Goal: Task Accomplishment & Management: Manage account settings

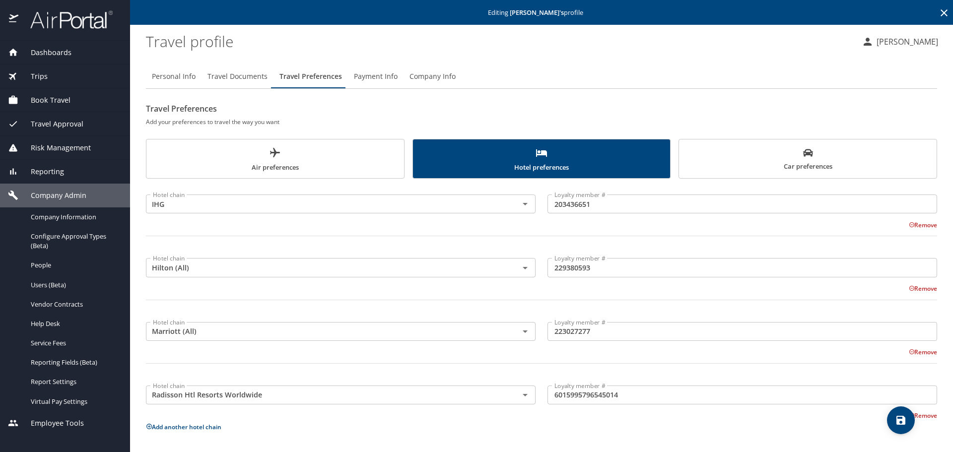
click at [938, 11] on icon at bounding box center [944, 13] width 12 height 12
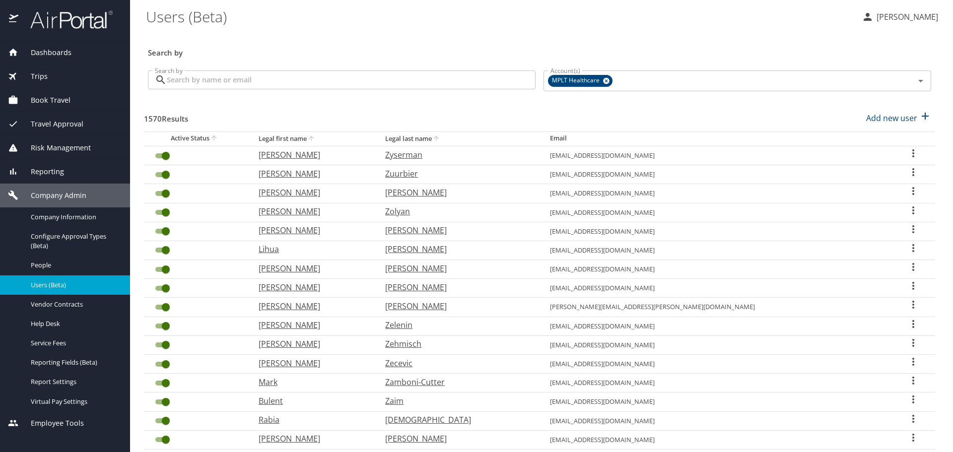
click at [442, 81] on input "Search by" at bounding box center [351, 79] width 369 height 19
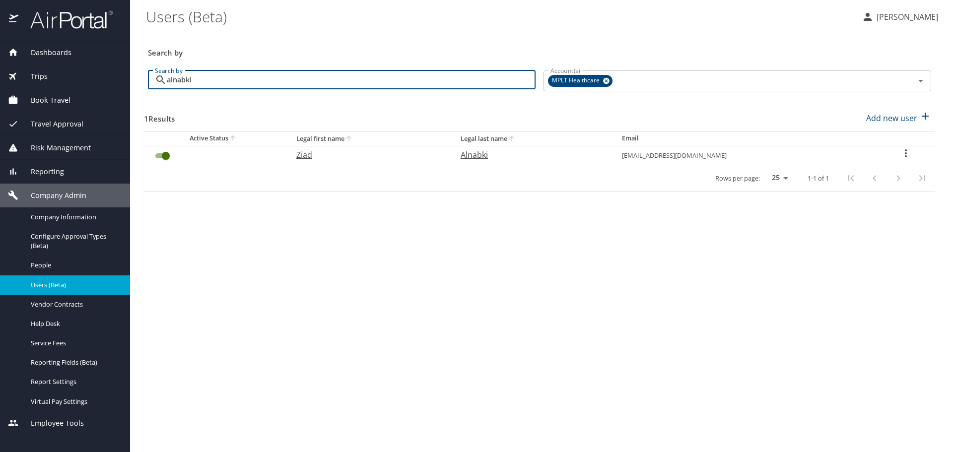
type input "alnabki"
click at [324, 156] on p "Ziad" at bounding box center [368, 155] width 144 height 12
select select "US"
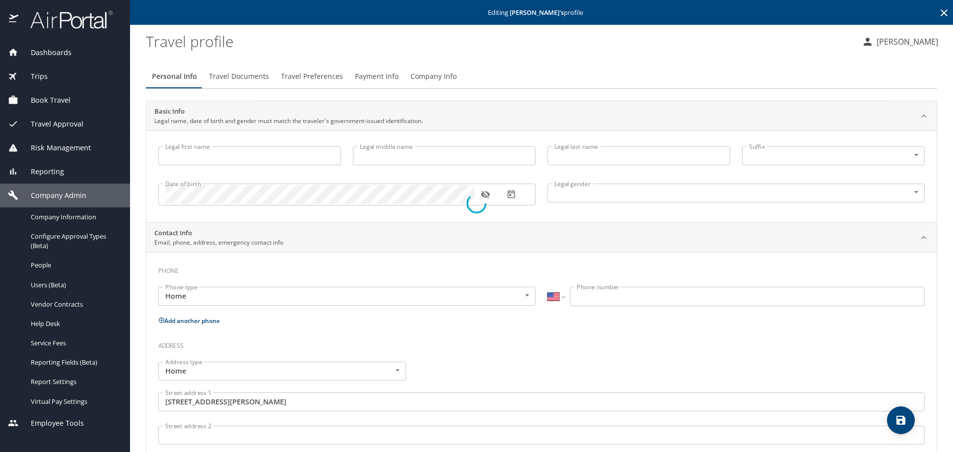
type input "Ziad"
type input "Alnabki"
type input "[DEMOGRAPHIC_DATA]"
type input "Nour"
type input "Aborchid"
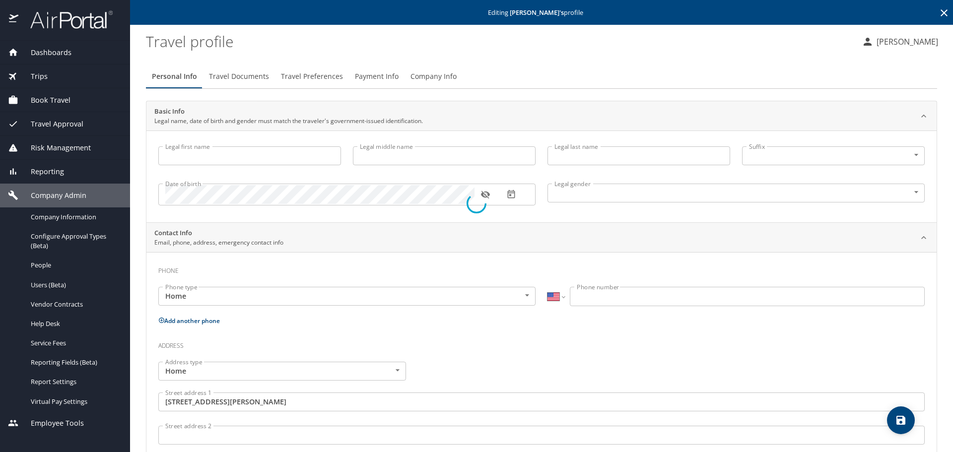
type input "[PHONE_NUMBER]"
type input "[GEOGRAPHIC_DATA]"
type input "[US_STATE]"
select select "US"
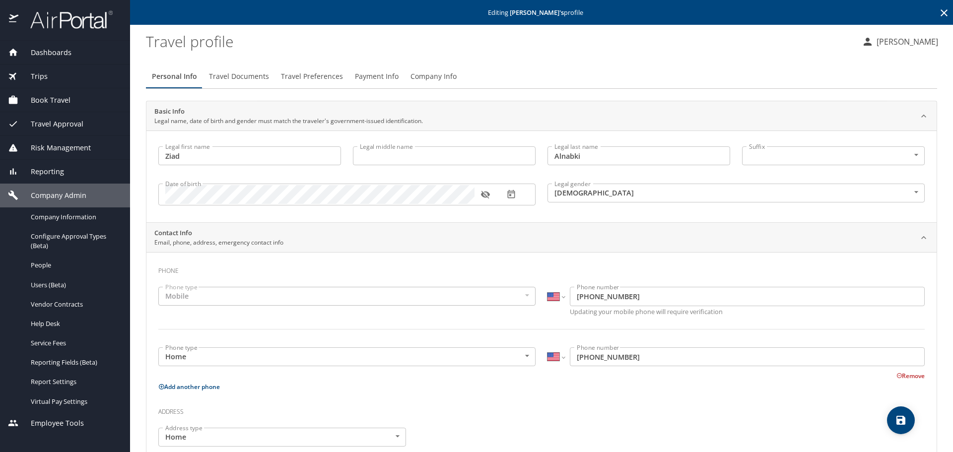
click at [321, 78] on span "Travel Preferences" at bounding box center [312, 76] width 62 height 12
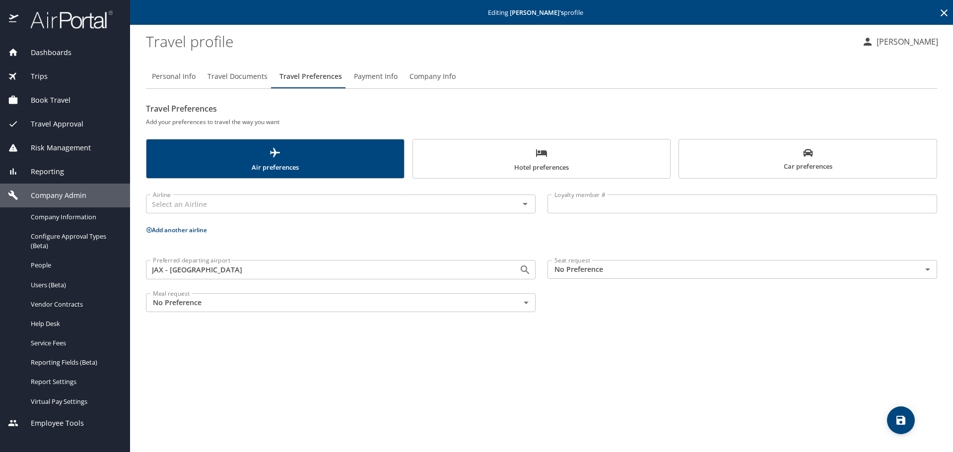
click at [514, 158] on span "Hotel preferences" at bounding box center [542, 160] width 246 height 26
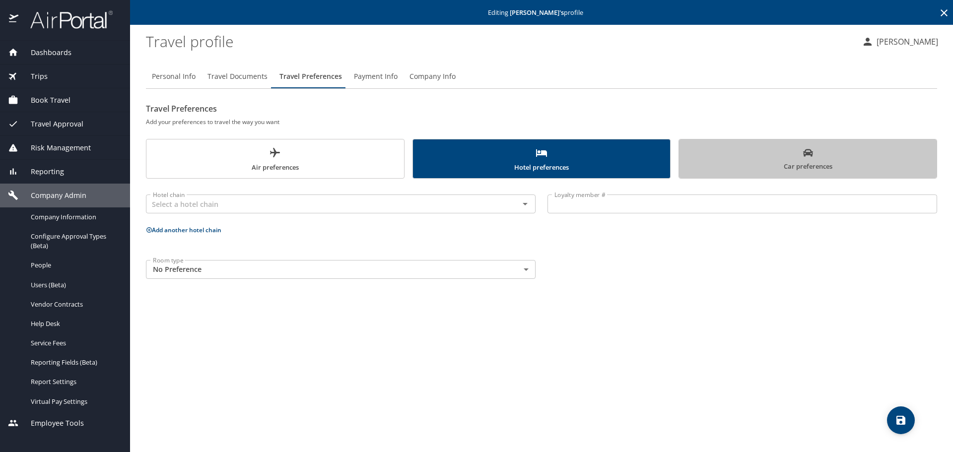
click at [680, 161] on button "Car preferences" at bounding box center [807, 159] width 259 height 40
